Goal: Information Seeking & Learning: Learn about a topic

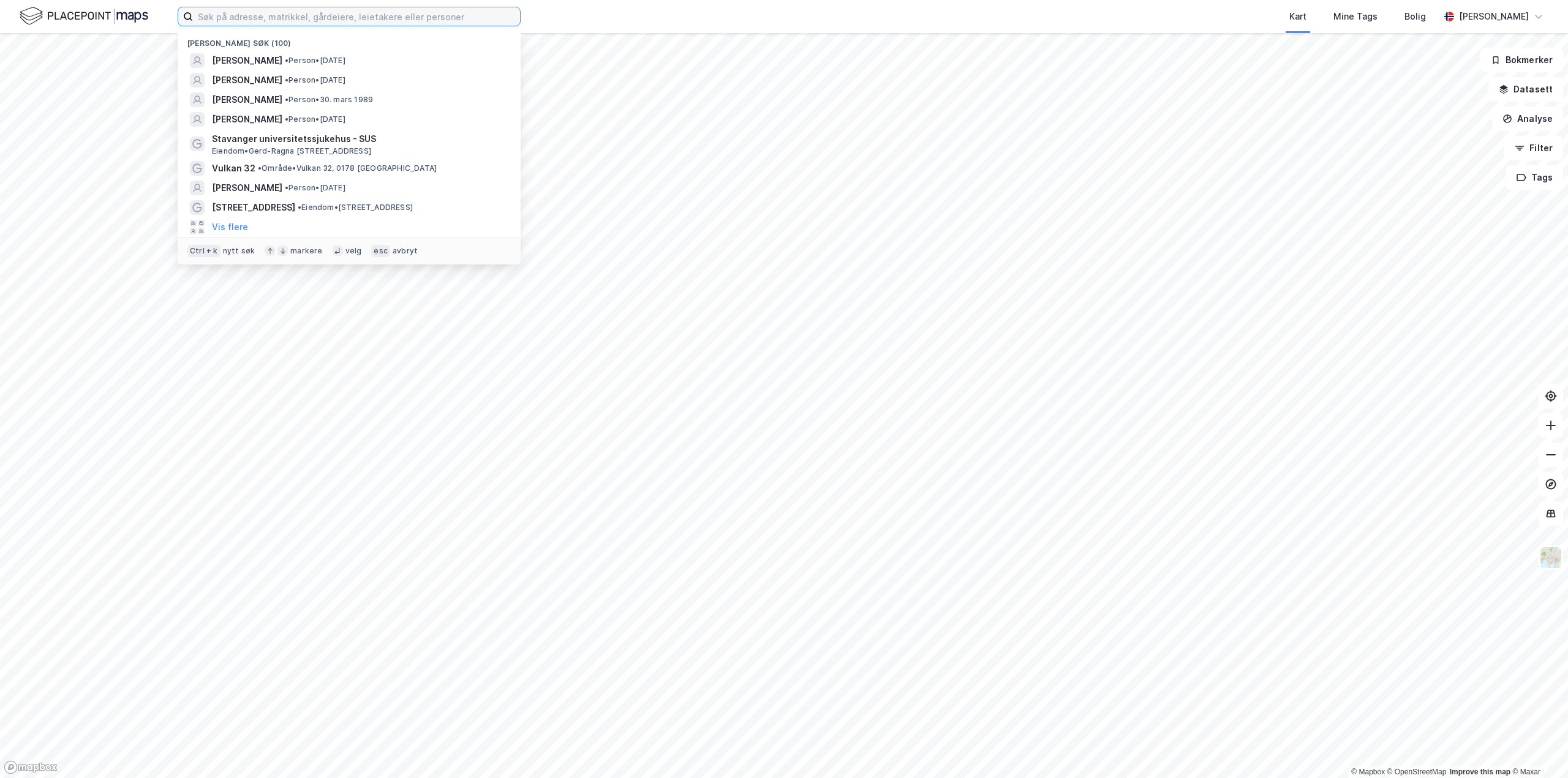
click at [284, 21] on input at bounding box center [356, 17] width 327 height 19
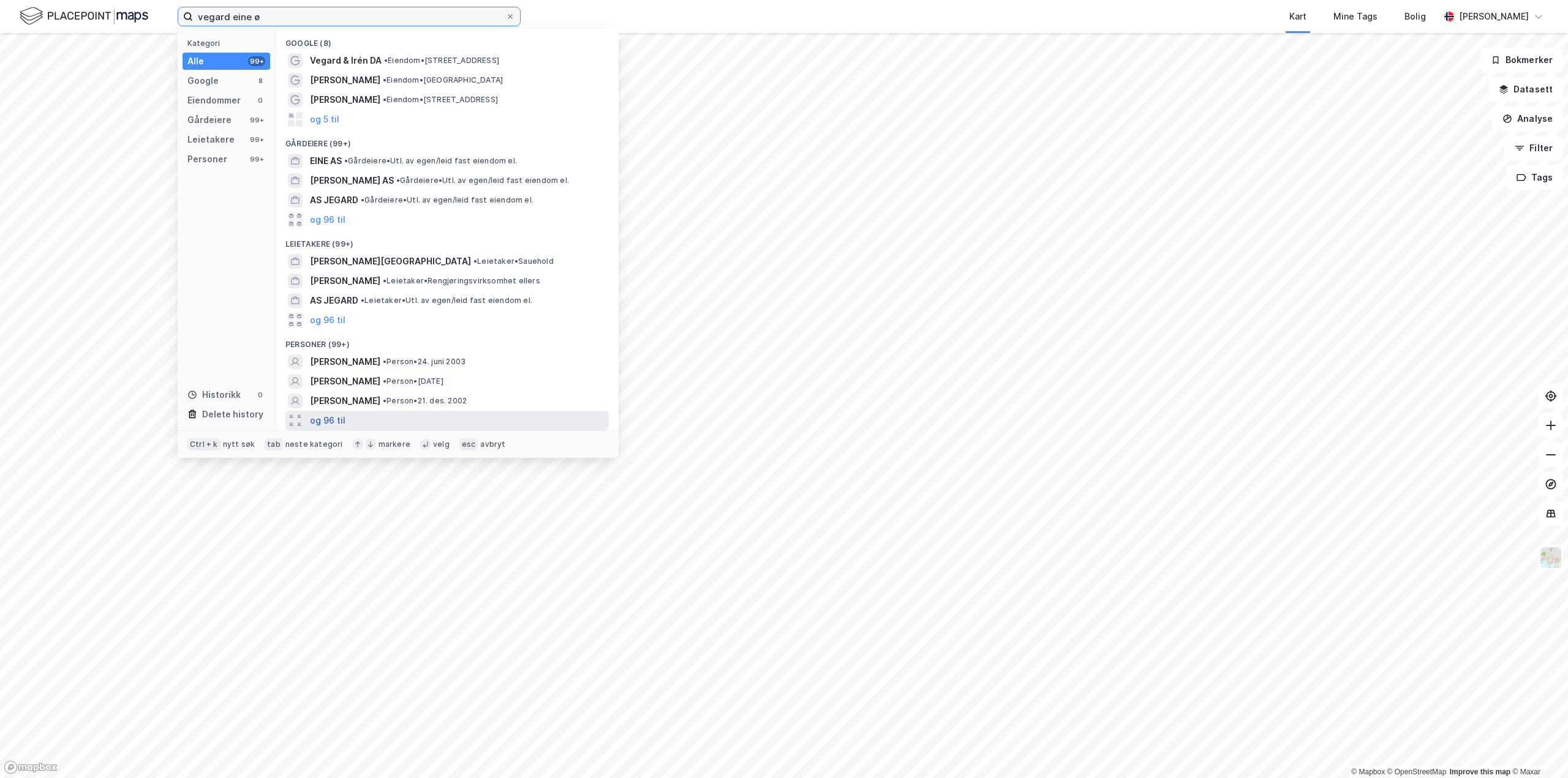
type input "vegard eine ø"
click at [324, 418] on button "og 96 til" at bounding box center [327, 420] width 35 height 15
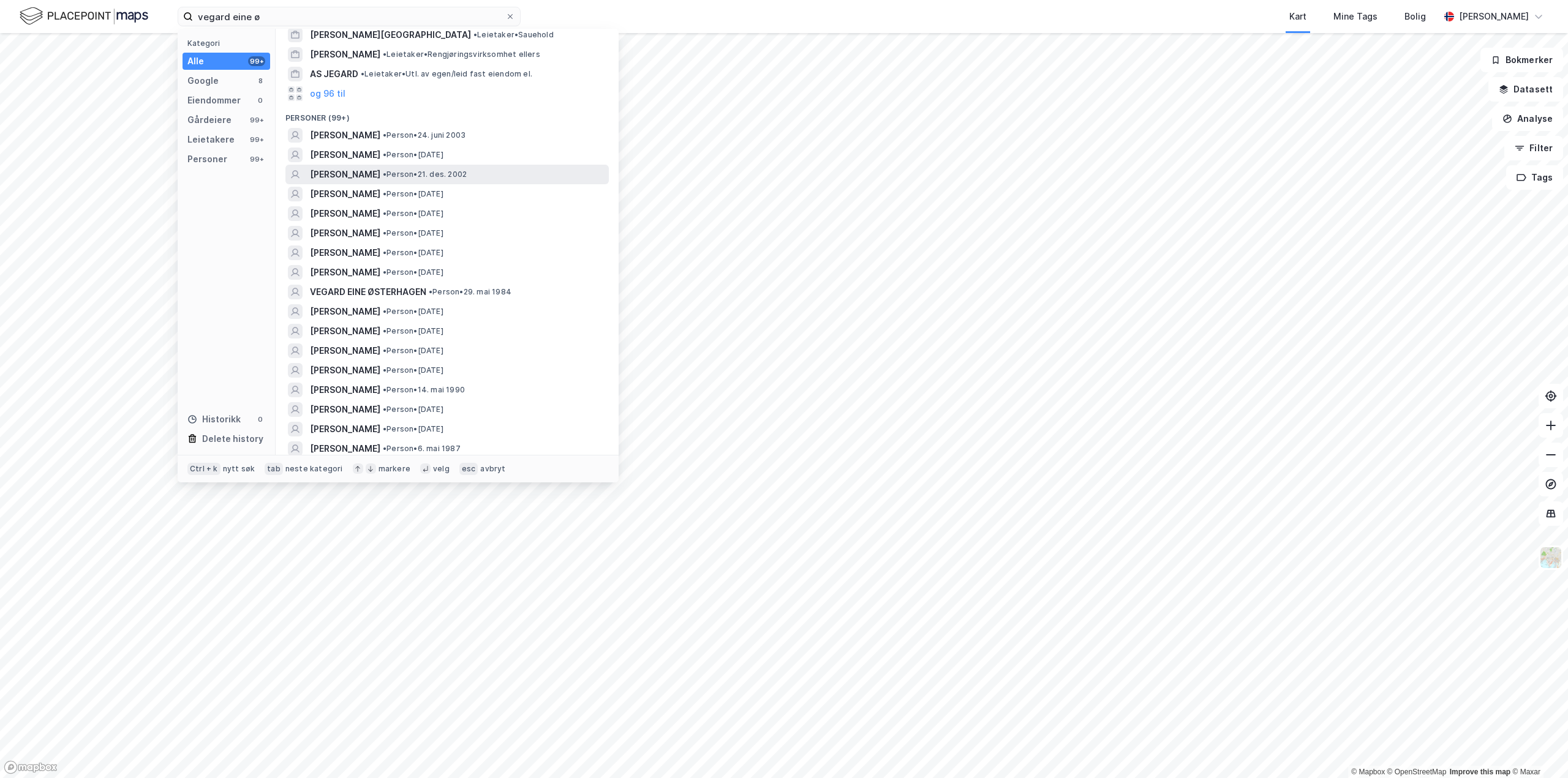
scroll to position [245, 0]
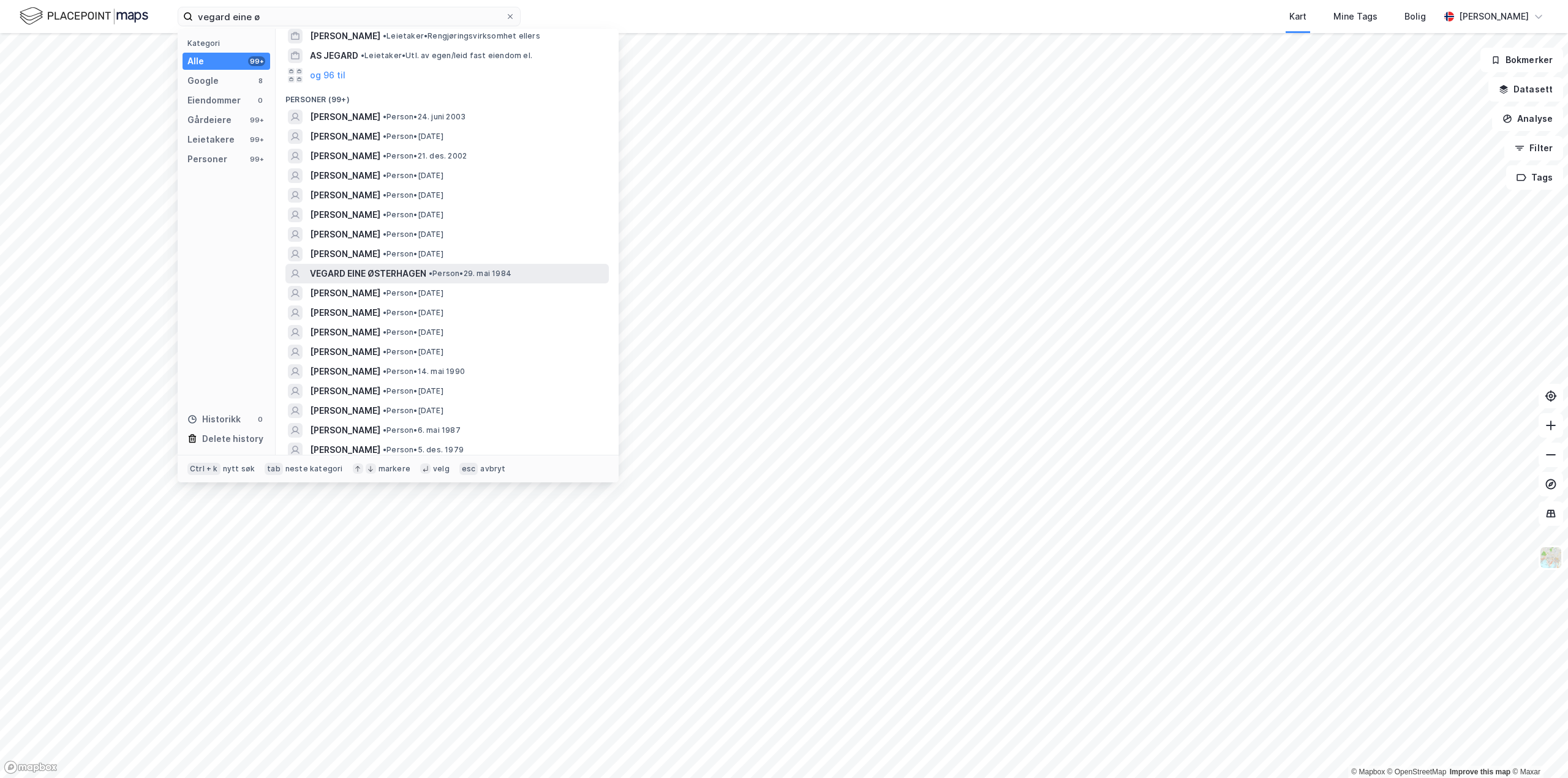
click at [430, 273] on span "•" at bounding box center [430, 273] width 4 height 9
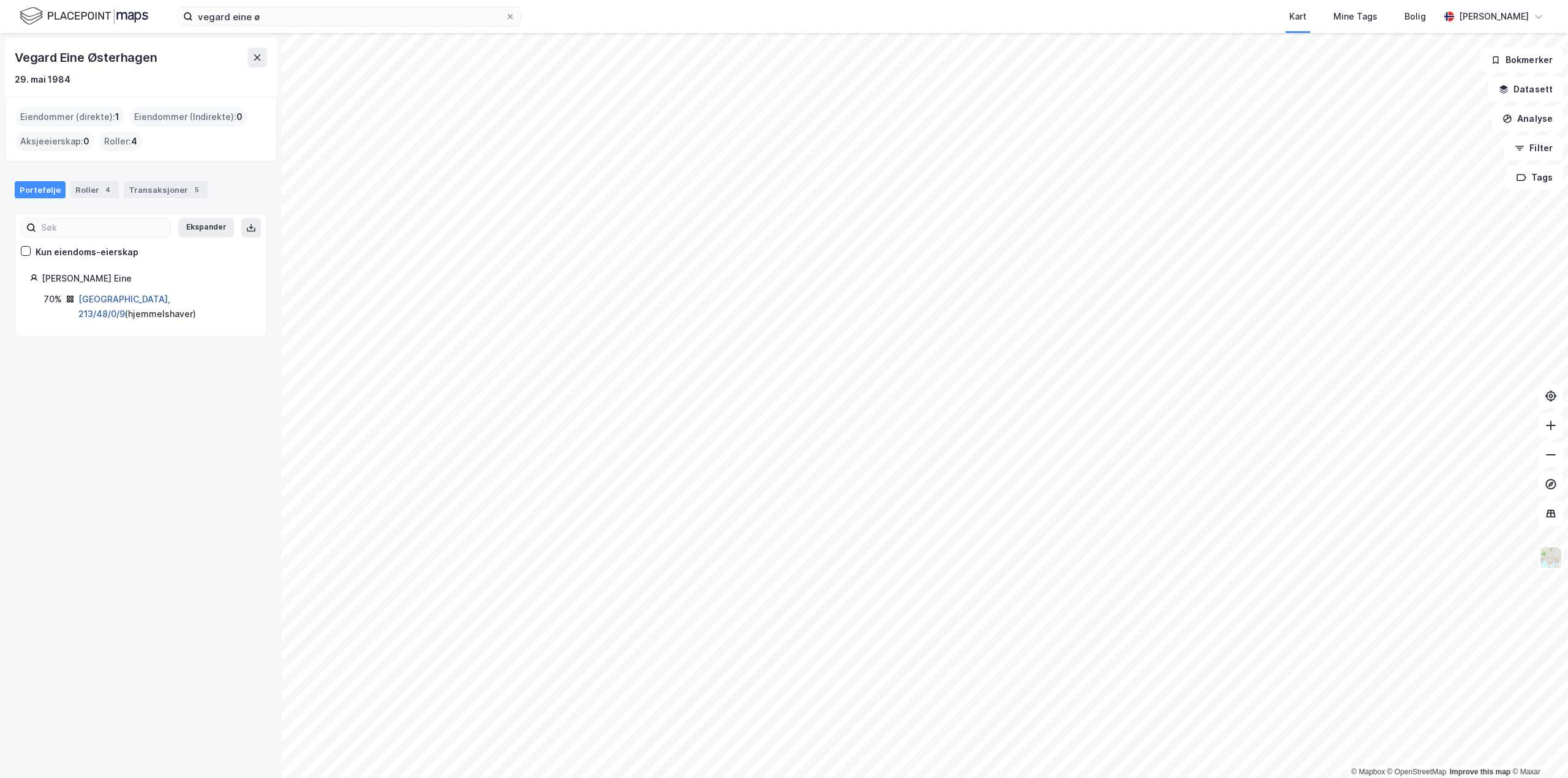
click at [114, 297] on link "[GEOGRAPHIC_DATA], 213/48/0/9" at bounding box center [124, 307] width 92 height 25
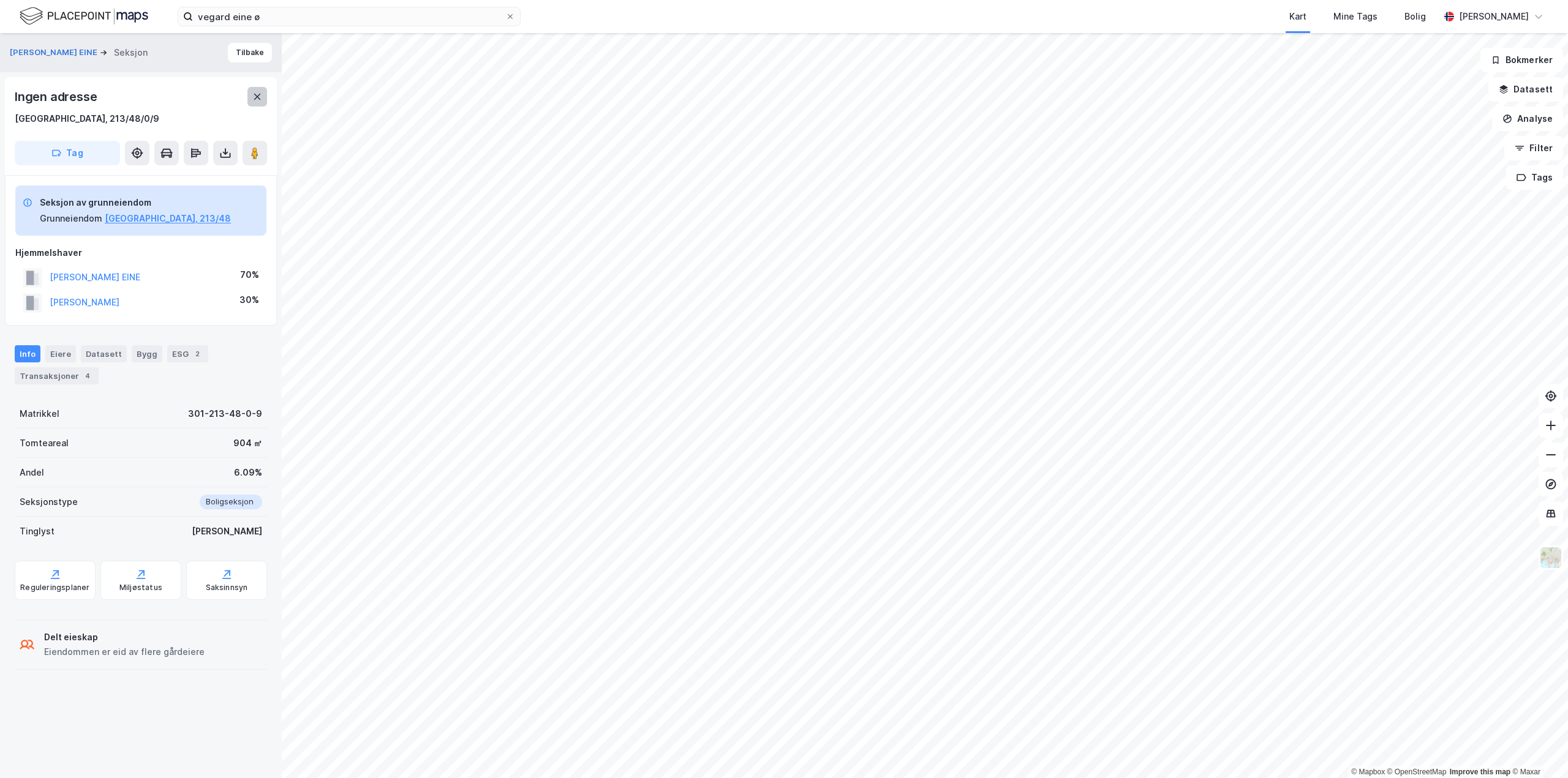
click at [264, 98] on button at bounding box center [258, 97] width 20 height 20
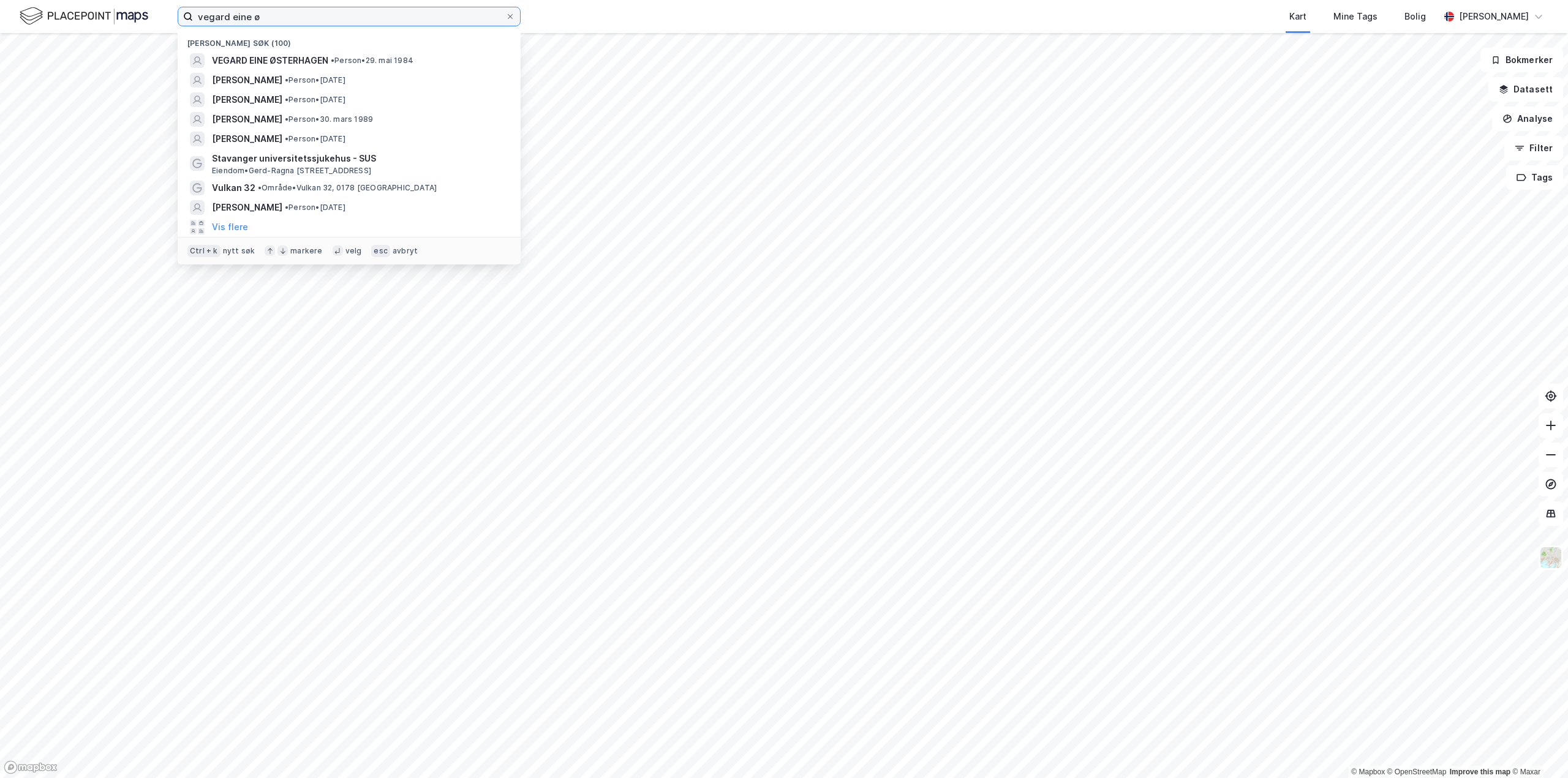
drag, startPoint x: 309, startPoint y: 15, endPoint x: 102, endPoint y: 23, distance: 207.2
click at [102, 23] on div "vegard eine ø Nylige søk (100) VEGARD EINE ØSTERHAGEN • Person • [DATE] [PERSON…" at bounding box center [784, 17] width 1568 height 33
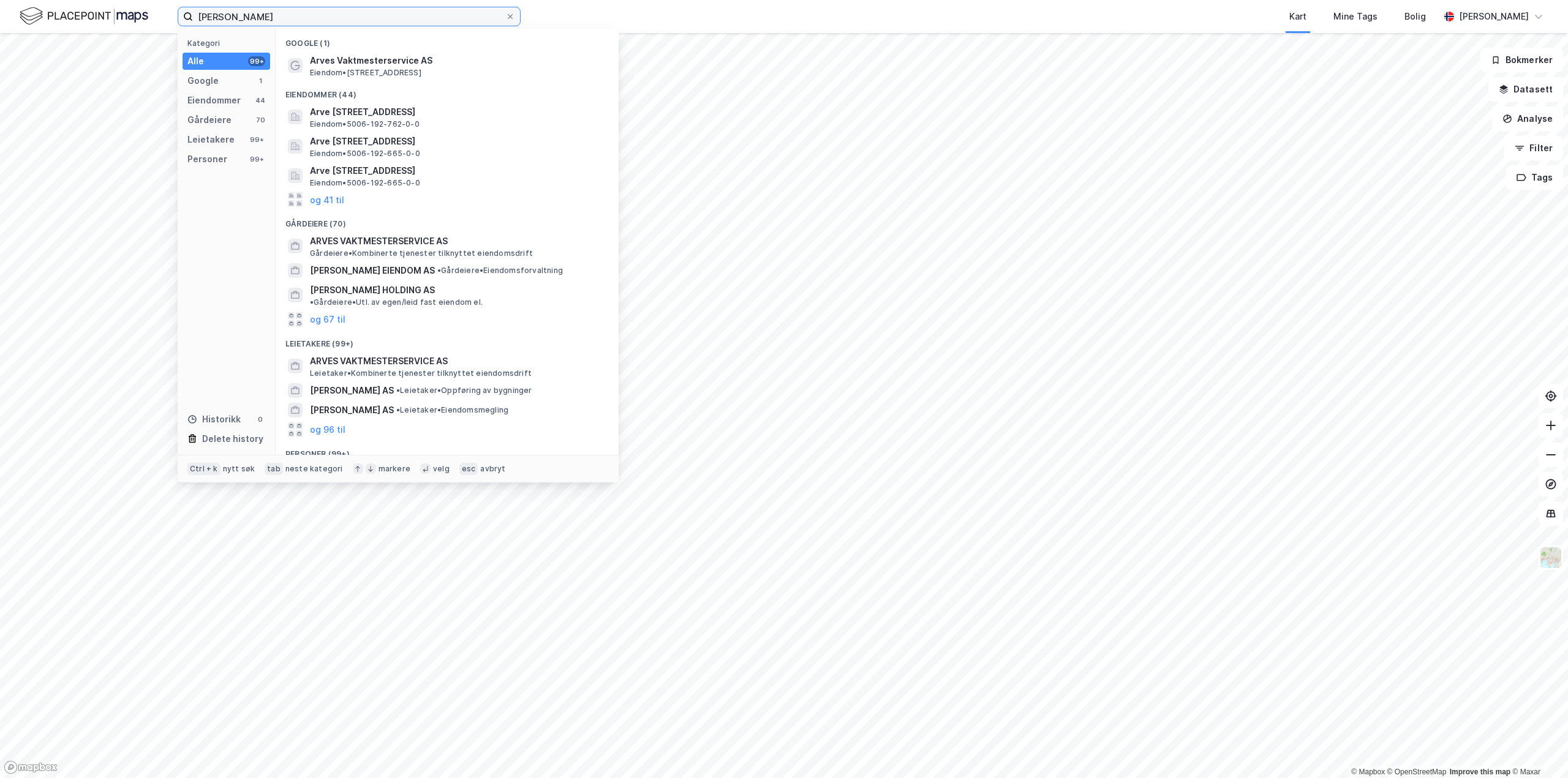
type input "[PERSON_NAME]"
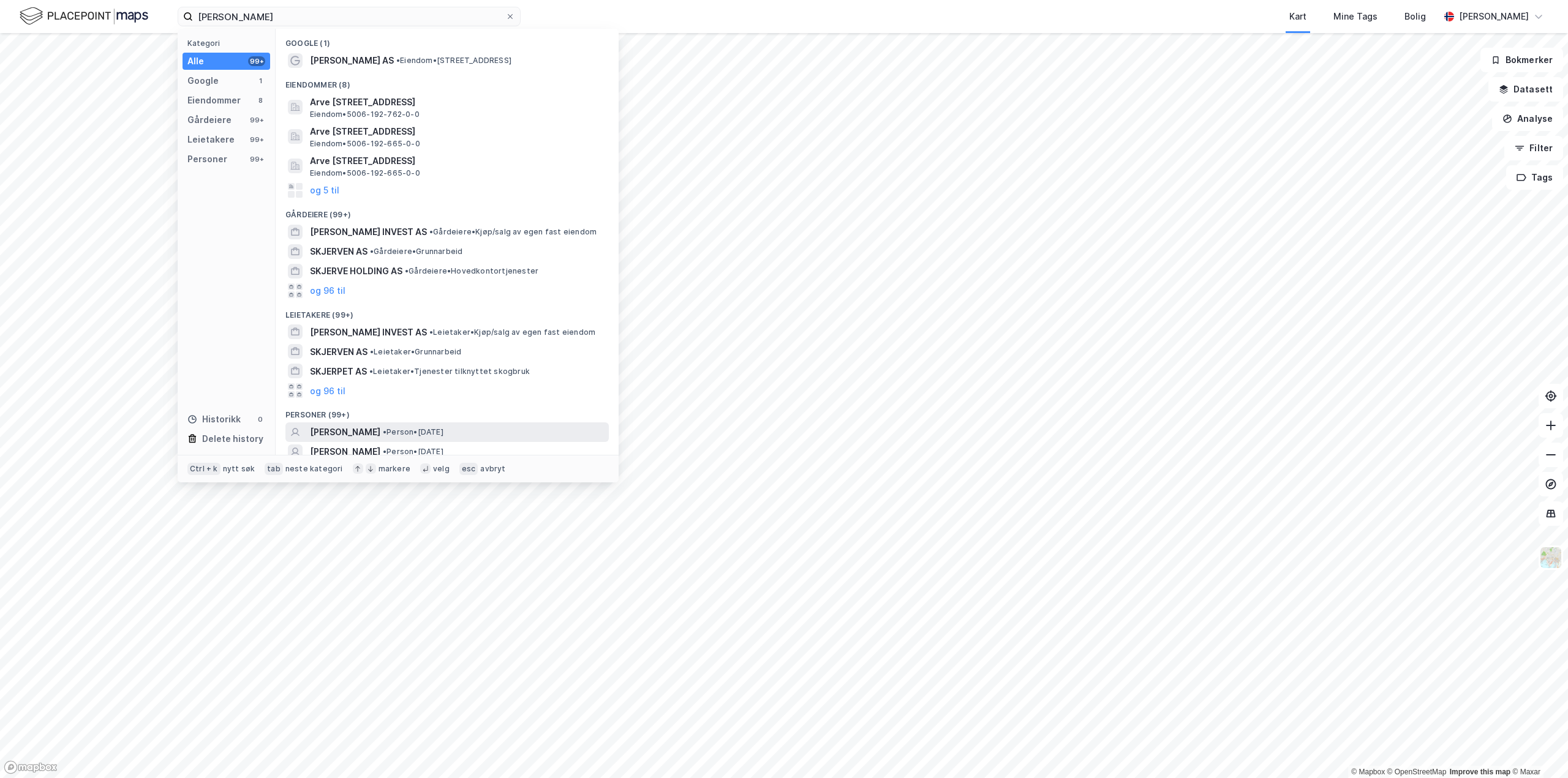
click at [432, 428] on span "• Person • [DATE]" at bounding box center [412, 432] width 60 height 10
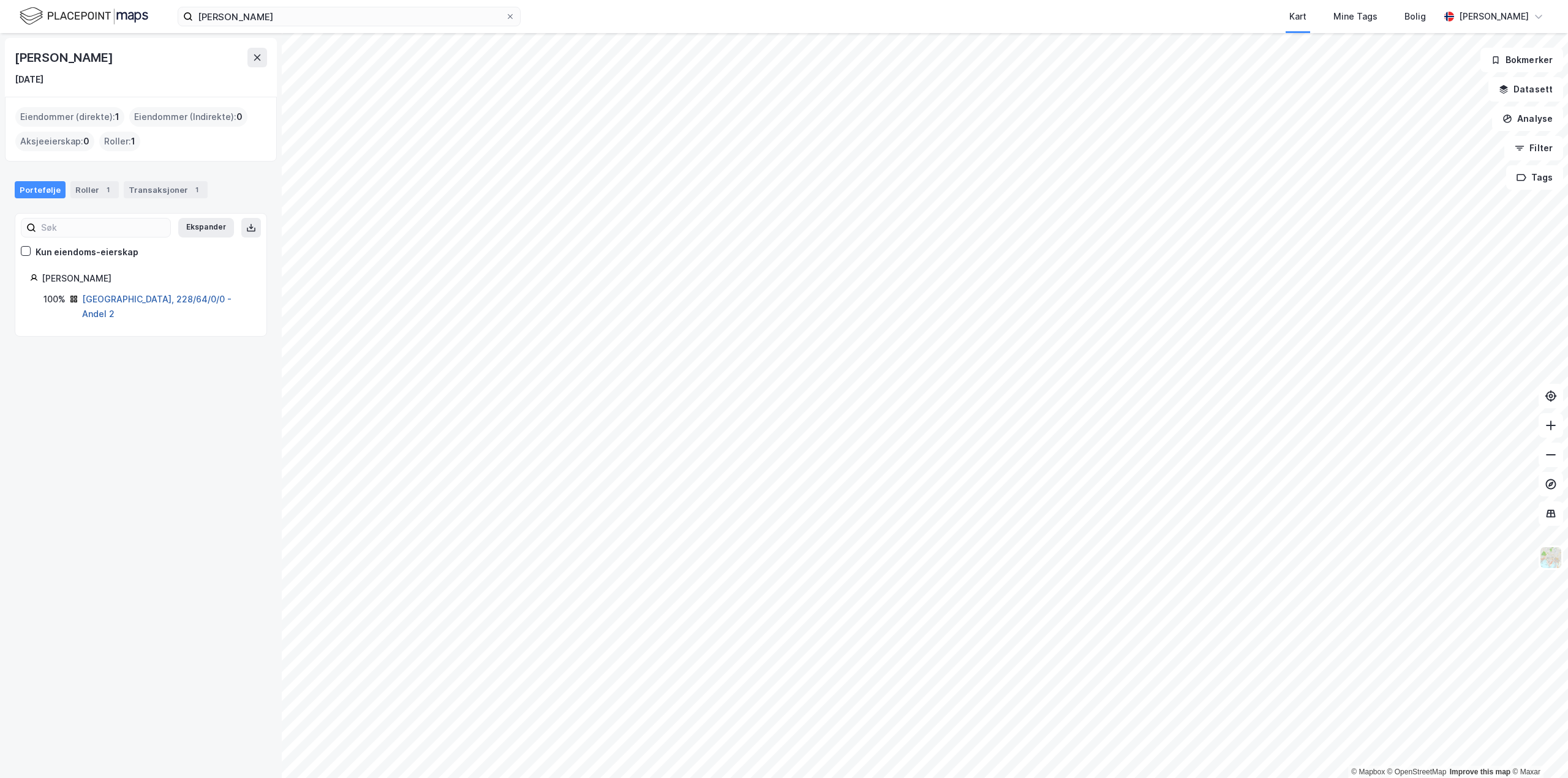
click at [167, 301] on link "[GEOGRAPHIC_DATA], 228/64/0/0 - Andel 2" at bounding box center [157, 307] width 149 height 25
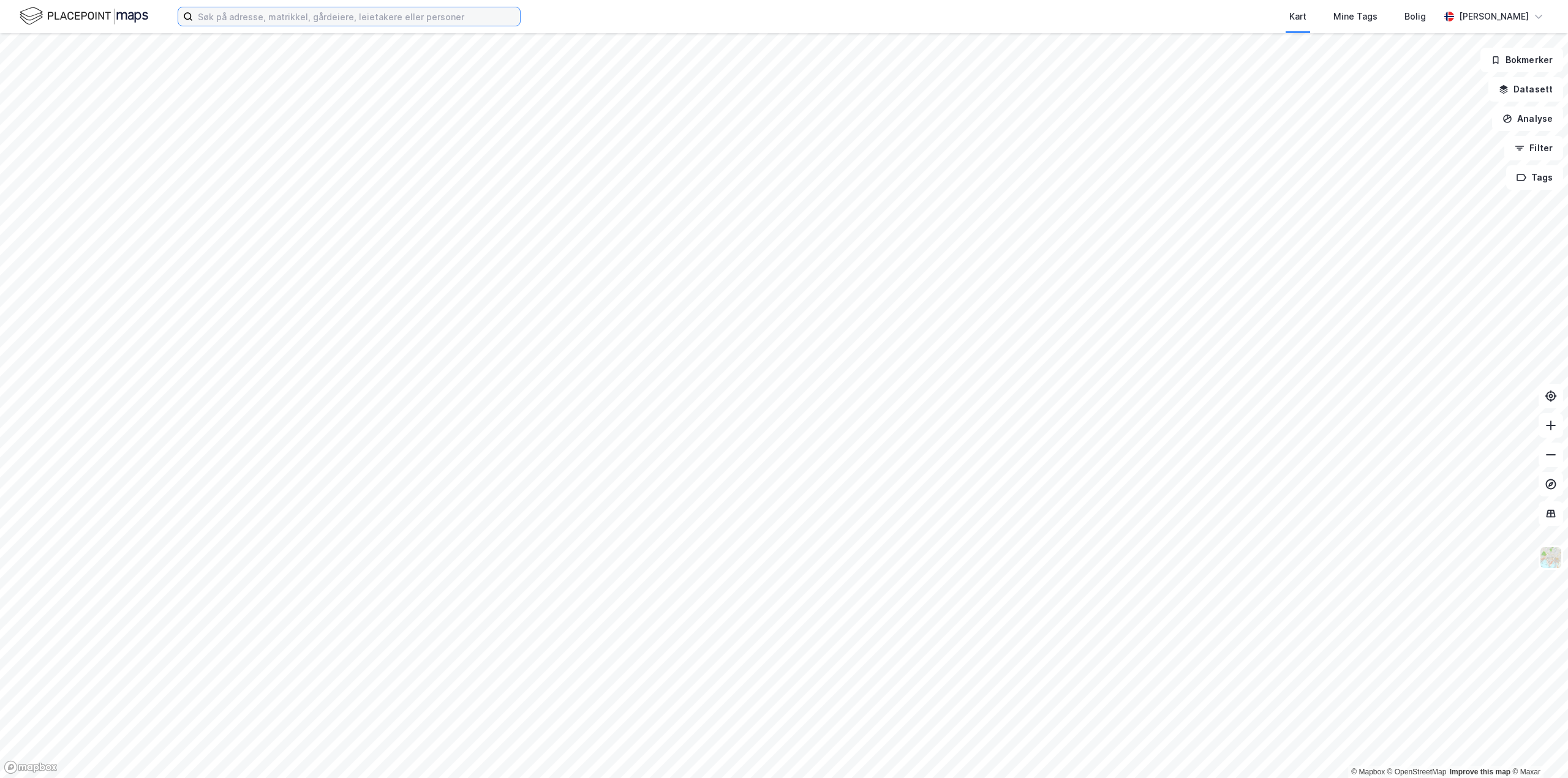
click at [319, 19] on input at bounding box center [356, 17] width 327 height 19
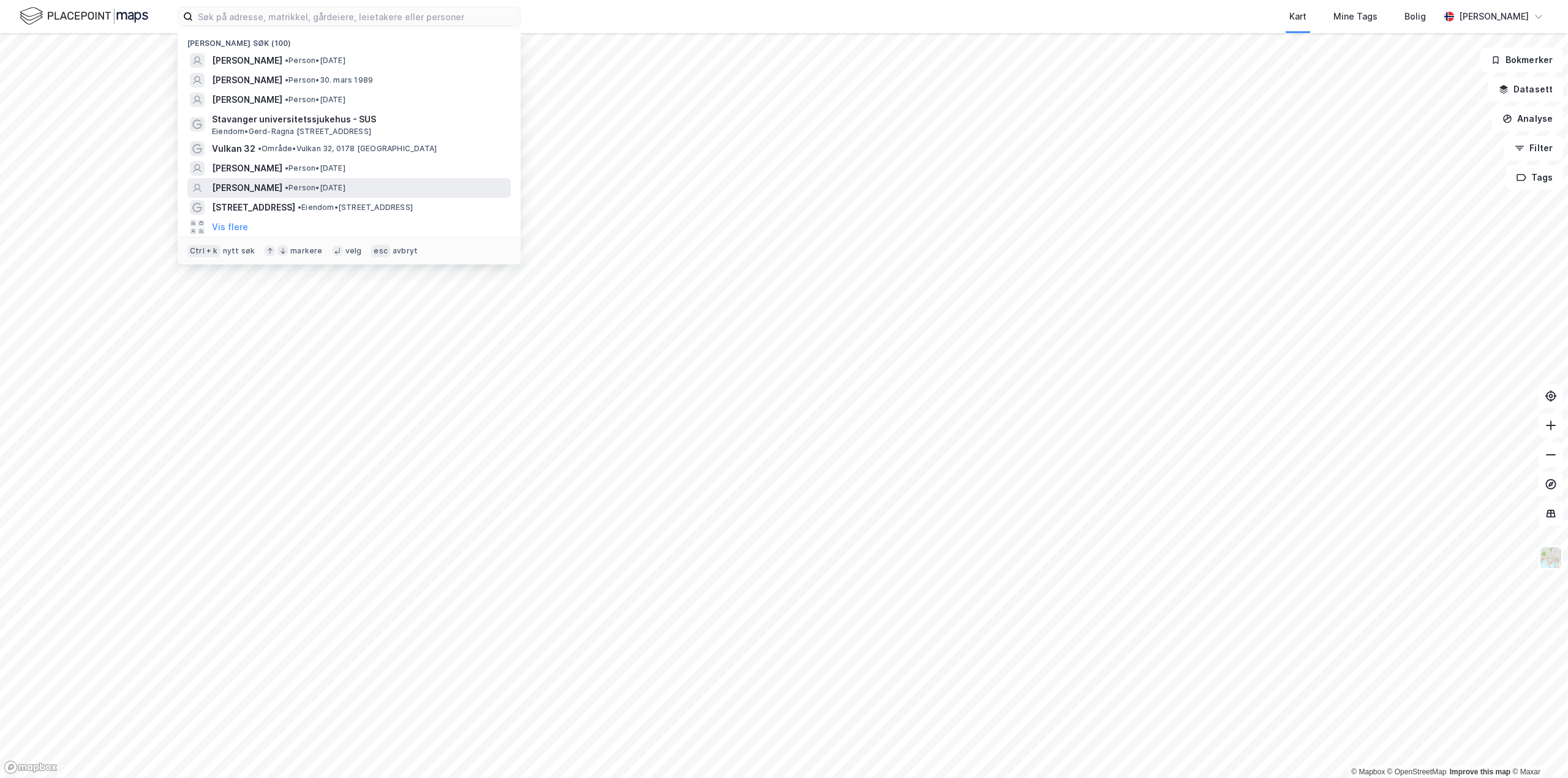
click at [306, 179] on div "ALEKSANDER BJERKE MOBERG • Person • 28. nov. 1988" at bounding box center [349, 188] width 323 height 20
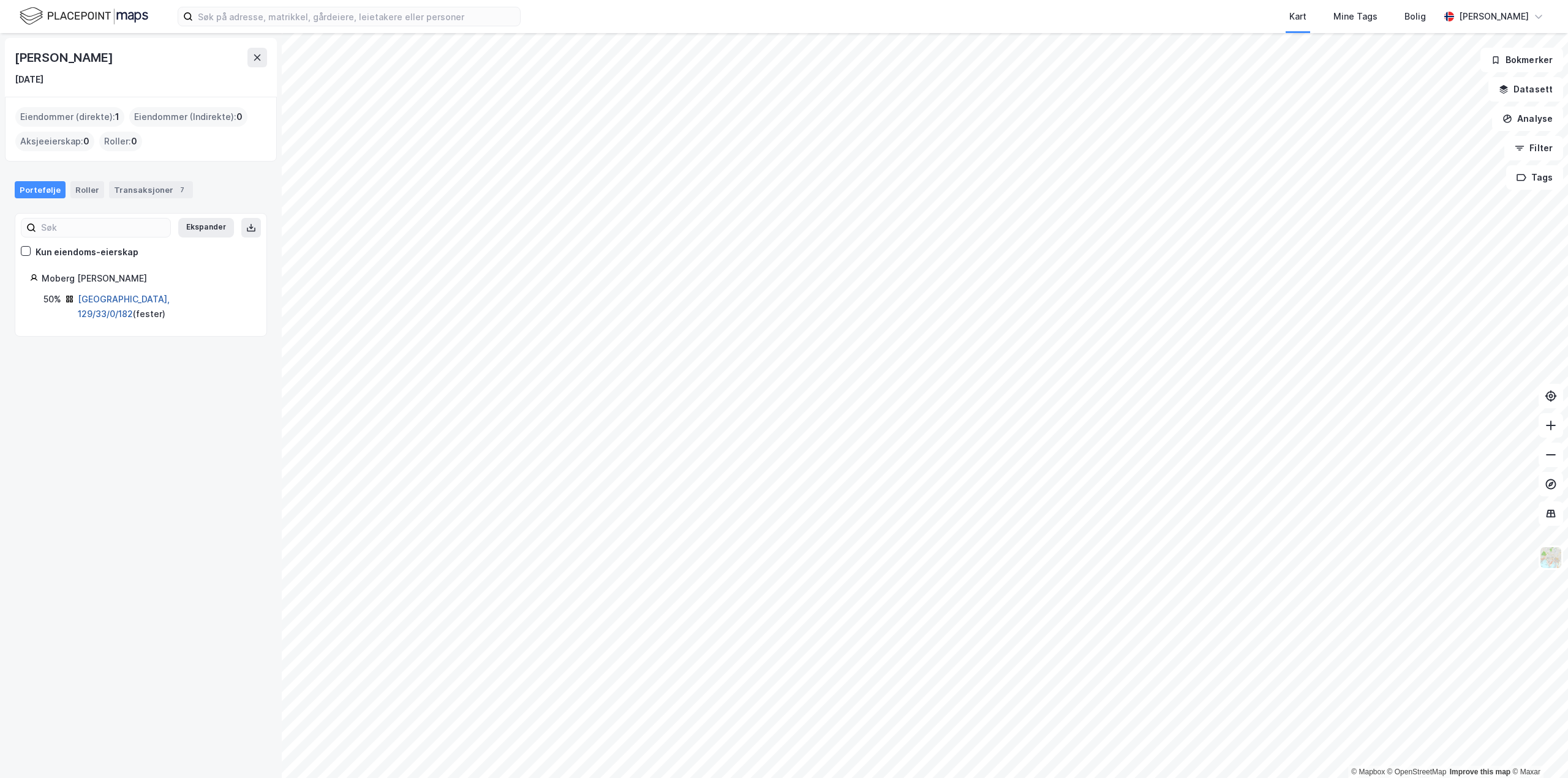
click at [143, 299] on link "Oslo, 129/33/0/182" at bounding box center [124, 307] width 92 height 25
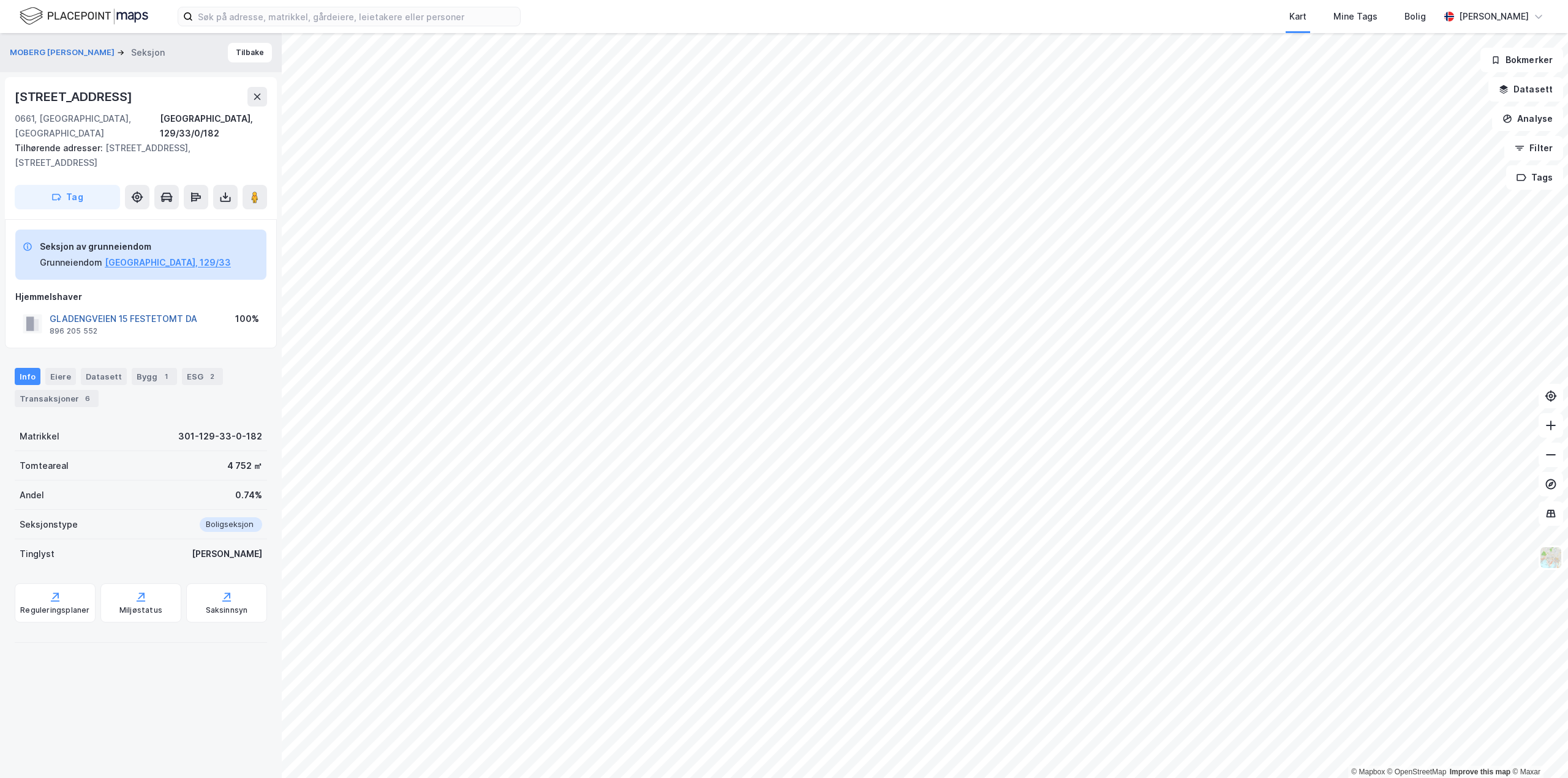
click at [0, 0] on button "GLADENGVEIEN 15 FESTETOMT DA" at bounding box center [0, 0] width 0 height 0
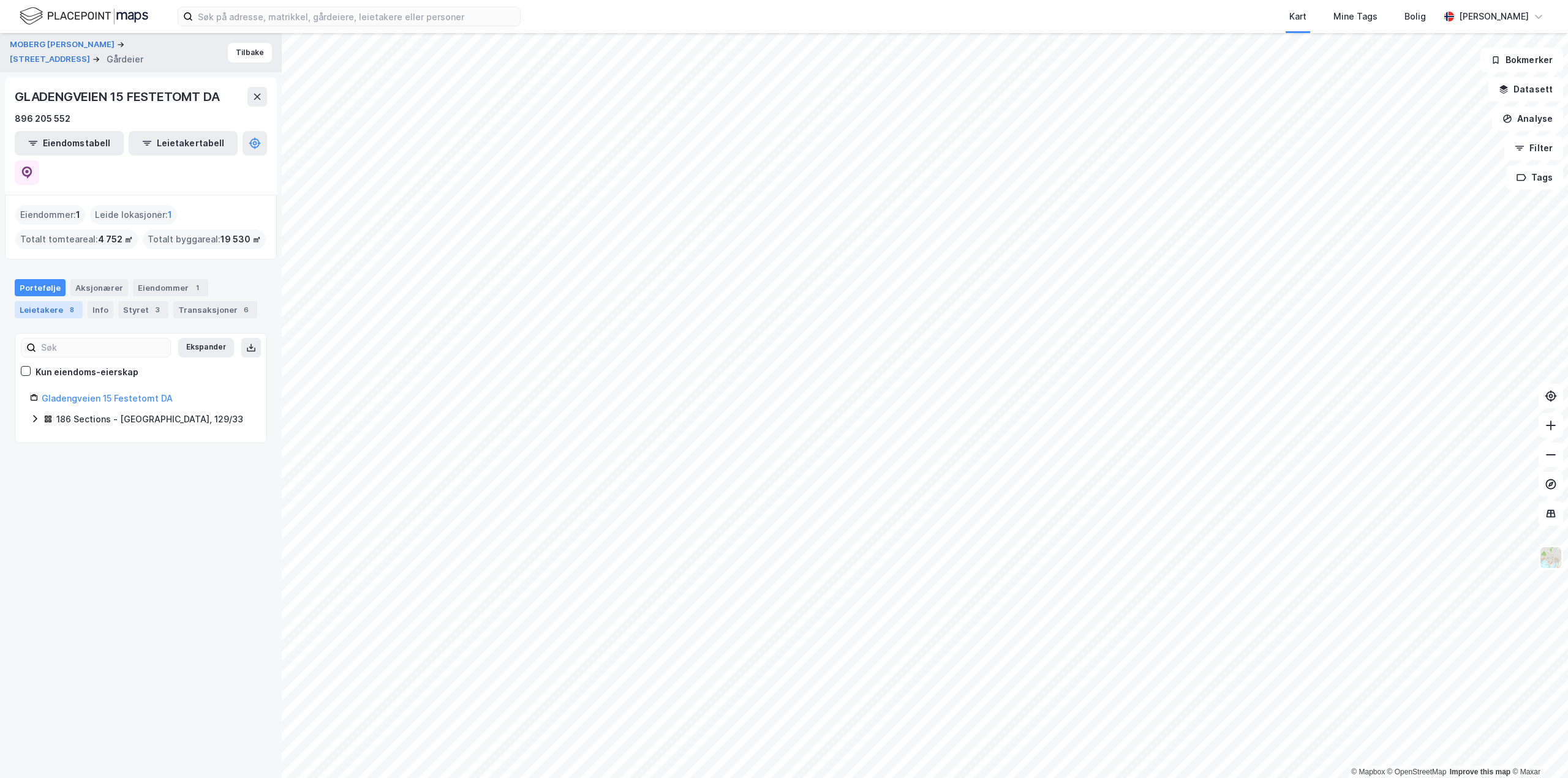
click at [66, 303] on div "8" at bounding box center [72, 309] width 12 height 12
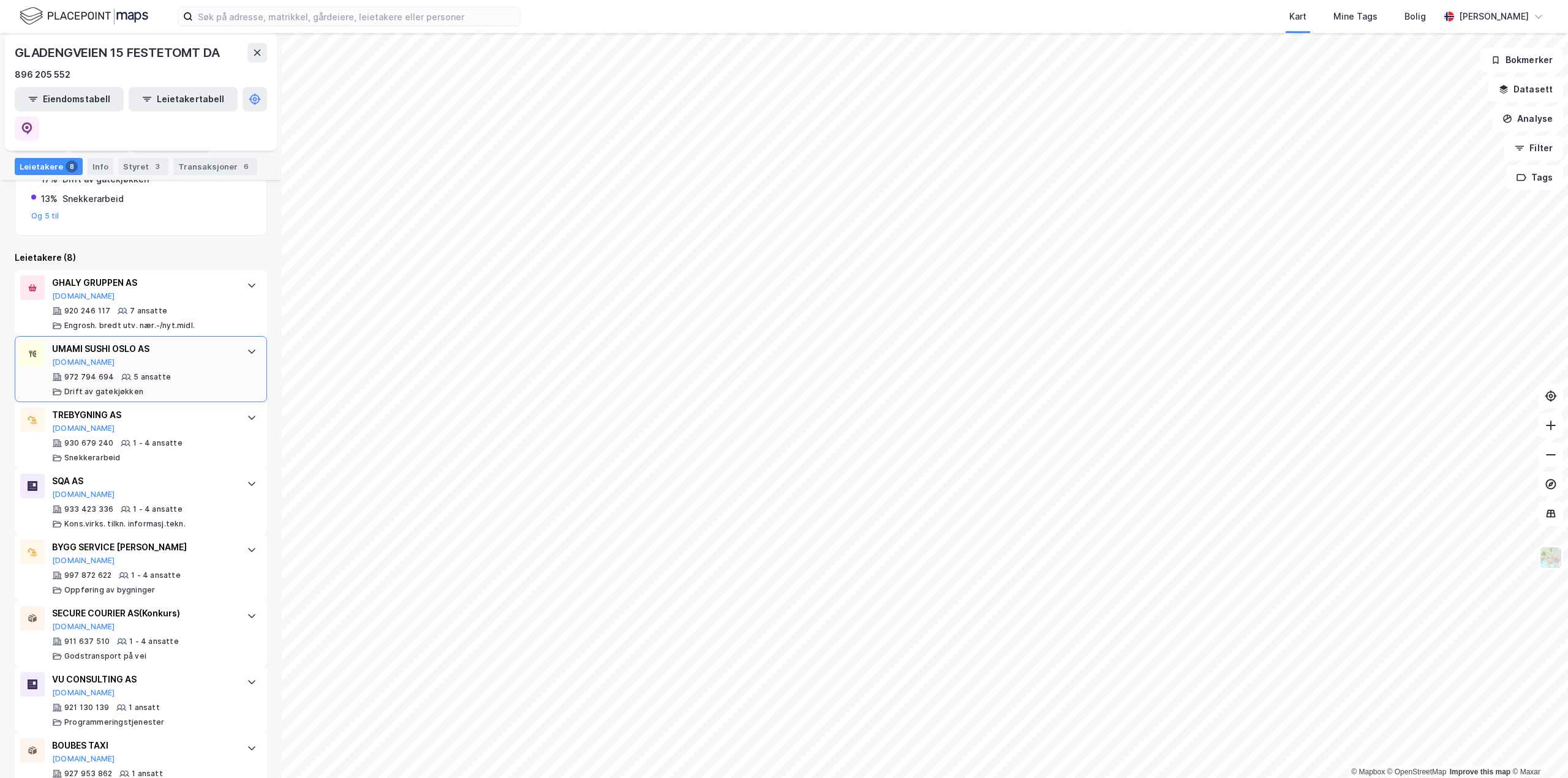
scroll to position [305, 0]
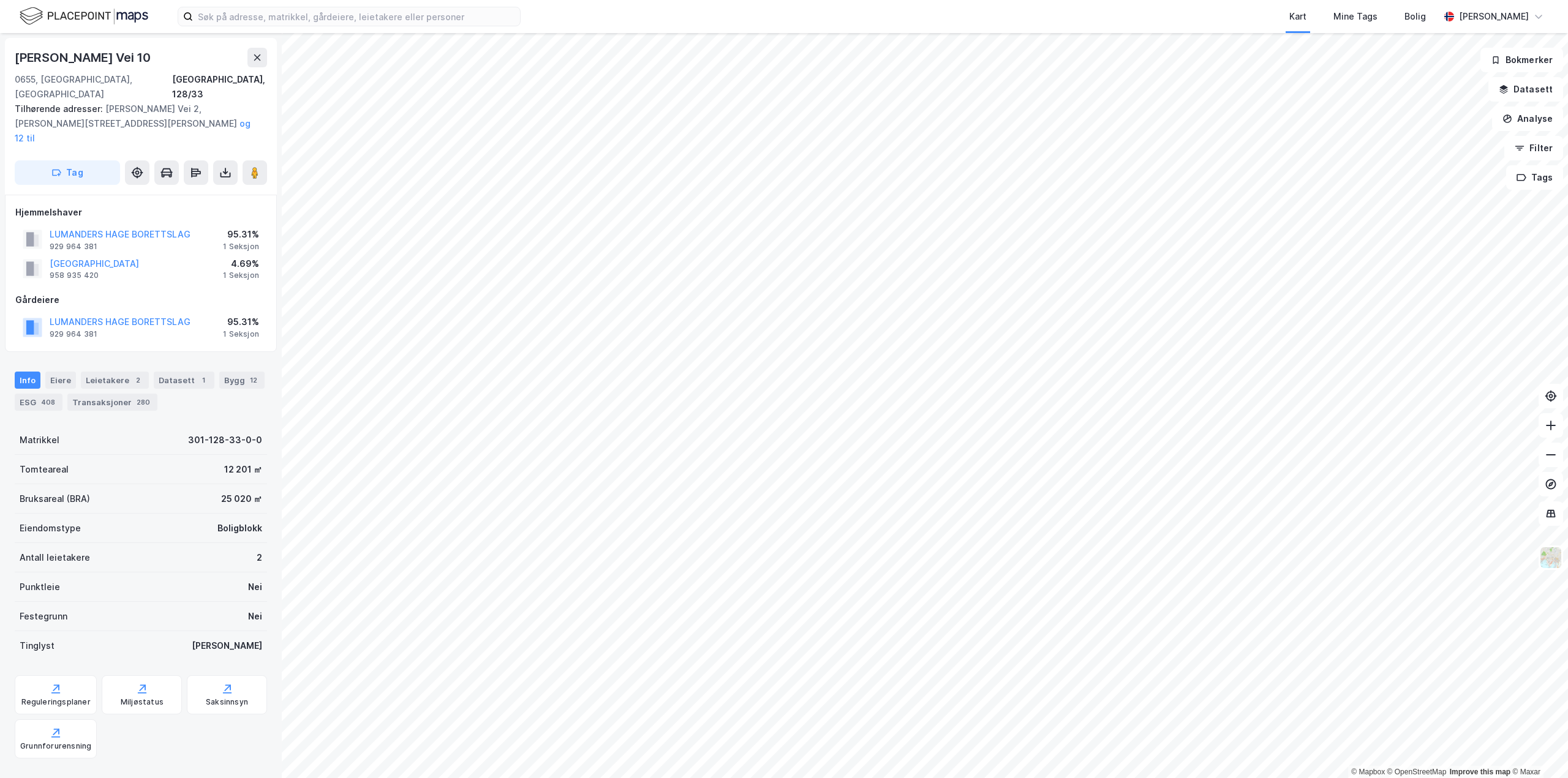
click at [209, 56] on div "Sigurd Hoels Vei 10" at bounding box center [141, 58] width 252 height 20
